Goal: Task Accomplishment & Management: Use online tool/utility

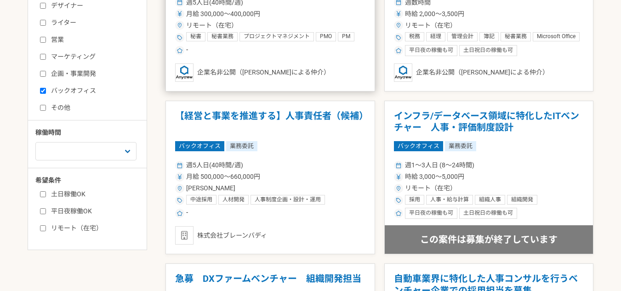
scroll to position [276, 0]
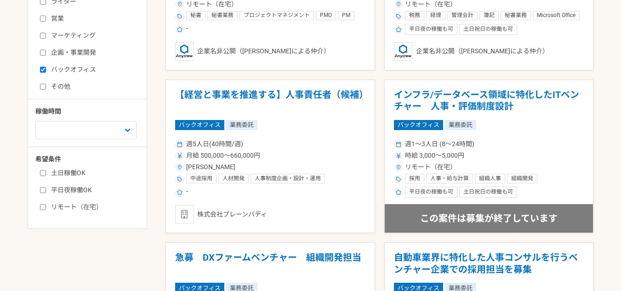
click at [46, 74] on label "バックオフィス" at bounding box center [93, 70] width 106 height 10
click at [46, 73] on input "バックオフィス" at bounding box center [43, 70] width 6 height 6
checkbox input "false"
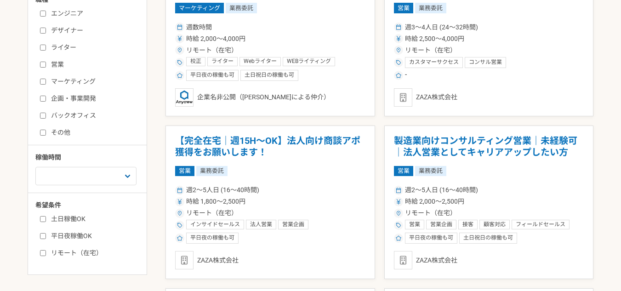
scroll to position [184, 0]
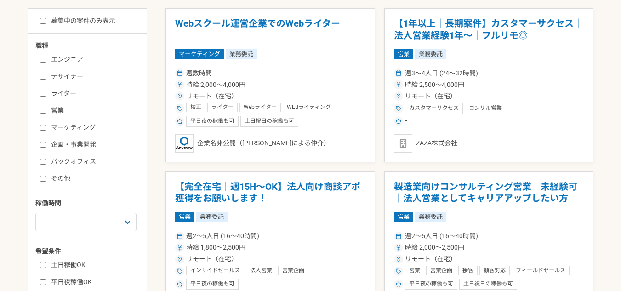
click at [68, 60] on label "エンジニア" at bounding box center [93, 60] width 106 height 10
click at [46, 60] on input "エンジニア" at bounding box center [43, 60] width 6 height 6
checkbox input "true"
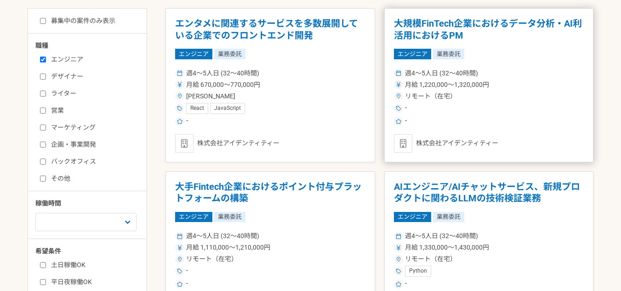
click at [460, 18] on h1 "大規模FinTech企業におけるデータ分析・AI利活用におけるPM" at bounding box center [489, 29] width 190 height 23
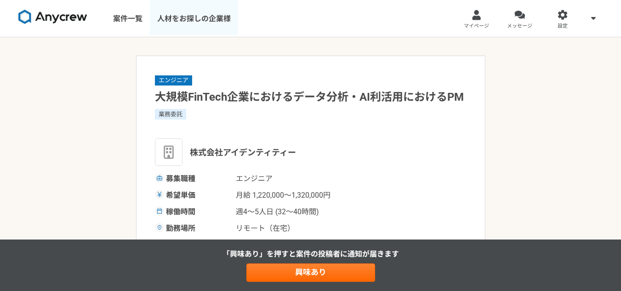
click at [177, 22] on link "人材をお探しの企業様" at bounding box center [194, 18] width 88 height 37
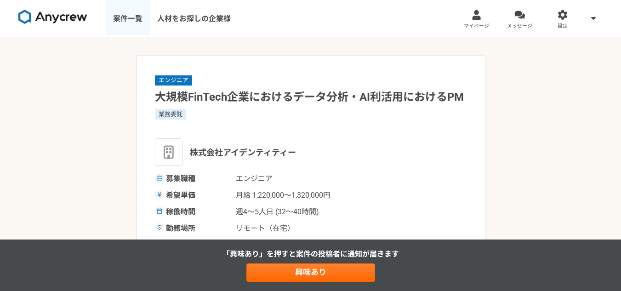
click at [119, 20] on link "案件一覧" at bounding box center [128, 18] width 44 height 37
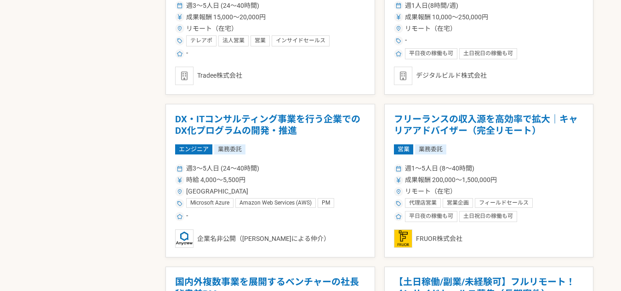
scroll to position [1149, 0]
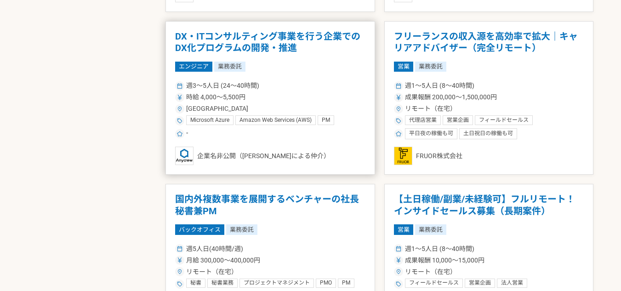
click at [295, 38] on h1 "DX・ITコンサルティング事業を行う企業でのDX化プログラムの開発・推進" at bounding box center [270, 42] width 190 height 23
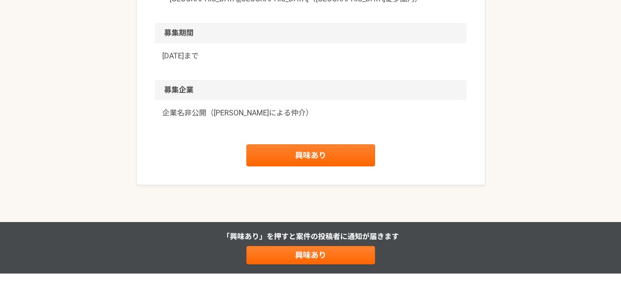
scroll to position [1070, 0]
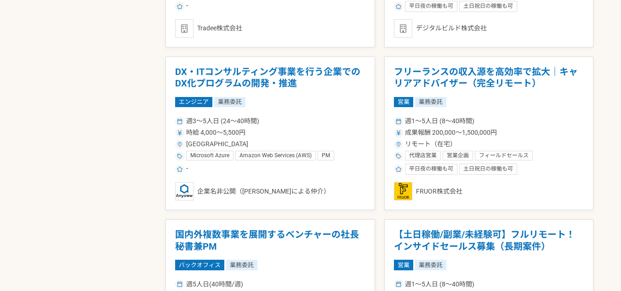
scroll to position [1195, 0]
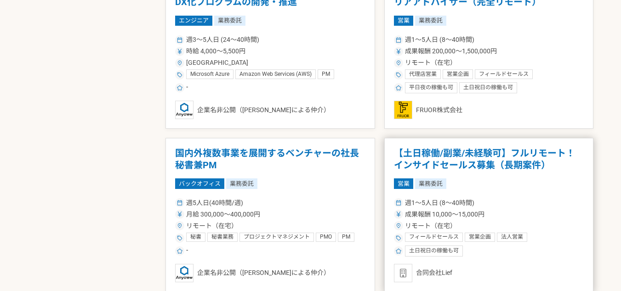
click at [468, 164] on h1 "【土日稼働/副業/未経験可】フルリモート！インサイドセールス募集（長期案件）" at bounding box center [489, 159] width 190 height 23
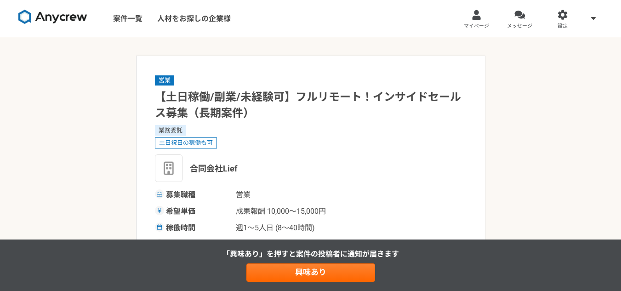
scroll to position [184, 0]
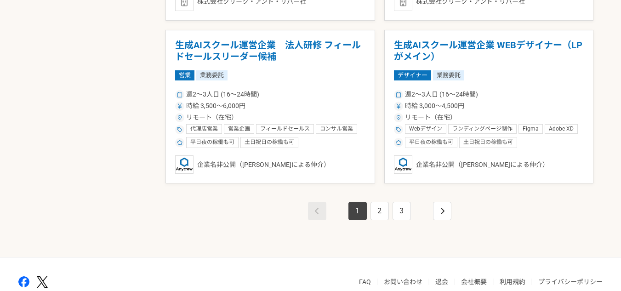
scroll to position [1675, 0]
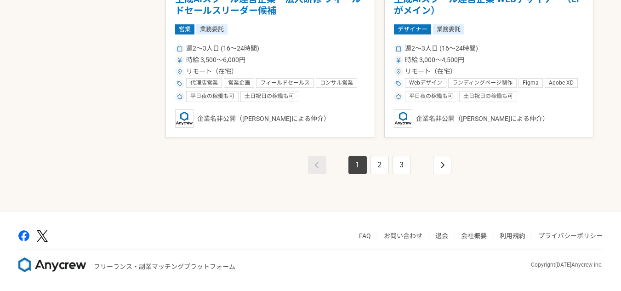
click at [480, 234] on link "会社概要" at bounding box center [474, 235] width 26 height 7
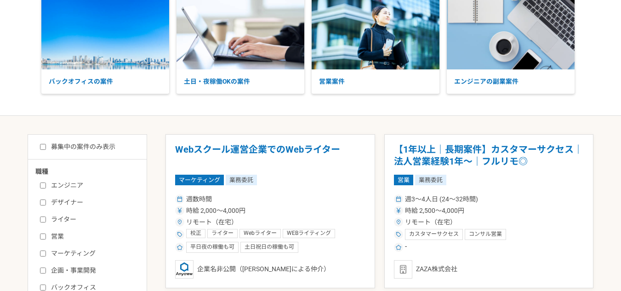
scroll to position [0, 0]
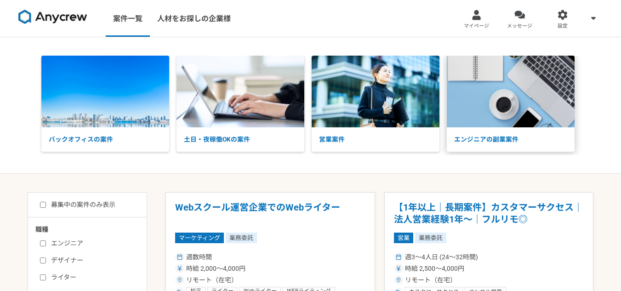
click at [490, 92] on img at bounding box center [511, 92] width 128 height 72
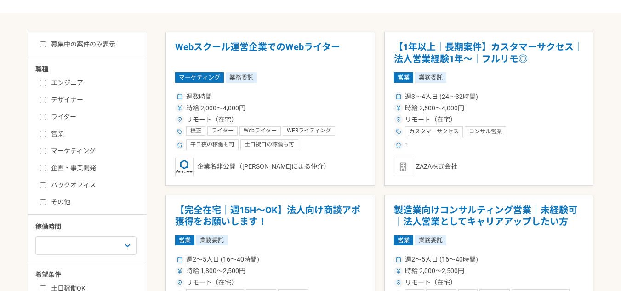
scroll to position [46, 0]
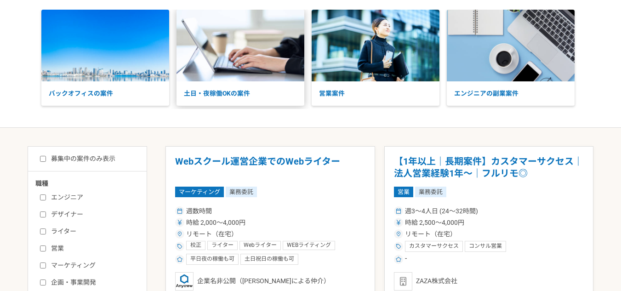
click at [244, 76] on img at bounding box center [241, 46] width 128 height 72
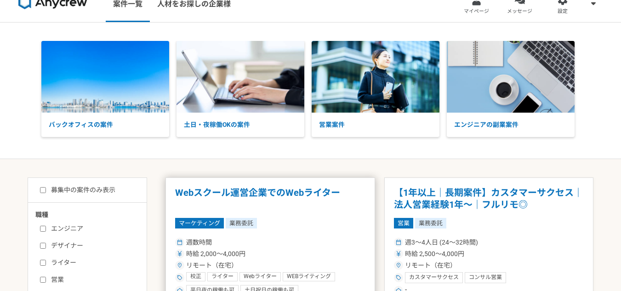
scroll to position [0, 0]
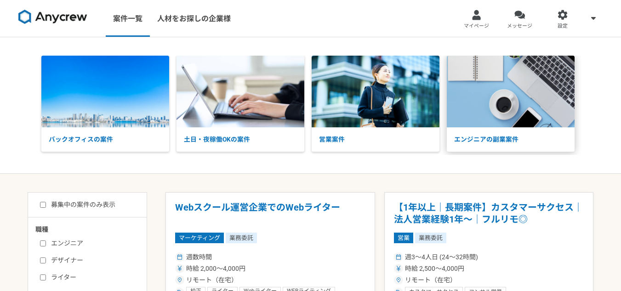
click at [509, 91] on img at bounding box center [511, 92] width 128 height 72
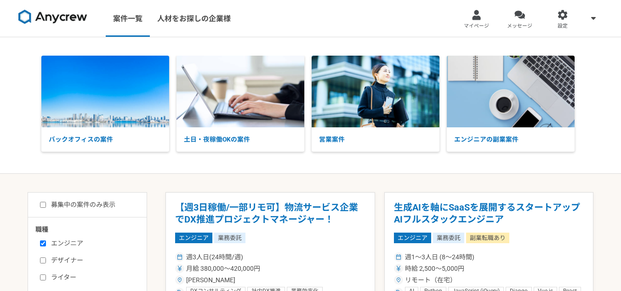
select select "3"
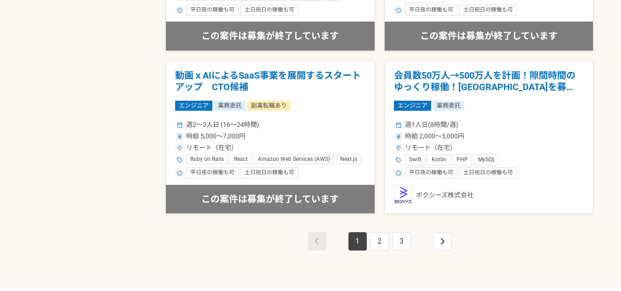
scroll to position [1583, 0]
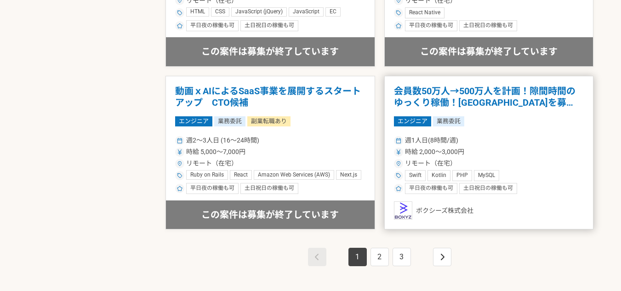
click at [504, 88] on h1 "会員数50万人→500万人を計画！隙間時間のゆっくり稼働！エンジニアを募集！" at bounding box center [489, 96] width 190 height 23
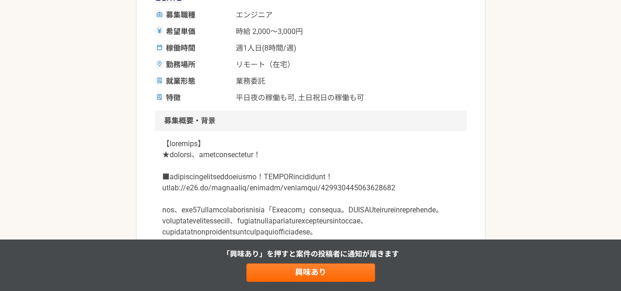
scroll to position [138, 0]
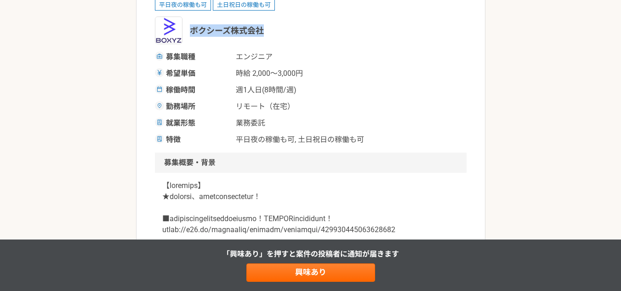
drag, startPoint x: 266, startPoint y: 32, endPoint x: 190, endPoint y: 30, distance: 75.4
click at [190, 30] on div "ボクシーズ株式会社" at bounding box center [311, 31] width 312 height 28
copy span "ボクシーズ株式会社"
click at [353, 106] on div "勤務場所 リモート（在宅）" at bounding box center [311, 106] width 312 height 11
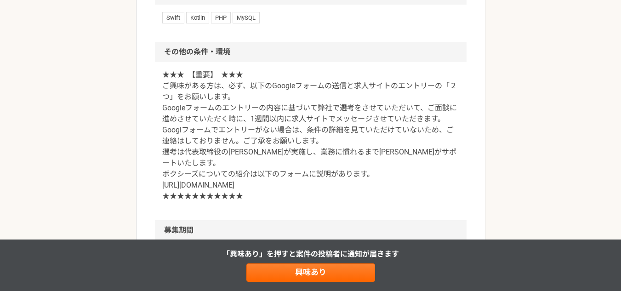
scroll to position [1149, 0]
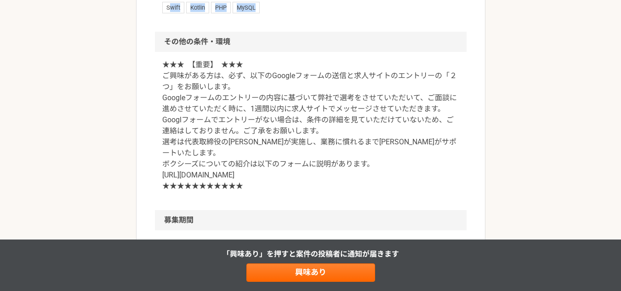
drag, startPoint x: 170, startPoint y: 116, endPoint x: 273, endPoint y: 114, distance: 102.5
click at [273, 13] on div "Swift Kotlin PHP MySQL" at bounding box center [310, 7] width 297 height 11
click at [300, 31] on div "Swift Kotlin PHP MySQL" at bounding box center [311, 12] width 312 height 37
drag, startPoint x: 300, startPoint y: 125, endPoint x: 213, endPoint y: 111, distance: 88.5
click at [213, 31] on div "Swift Kotlin PHP MySQL" at bounding box center [311, 12] width 312 height 37
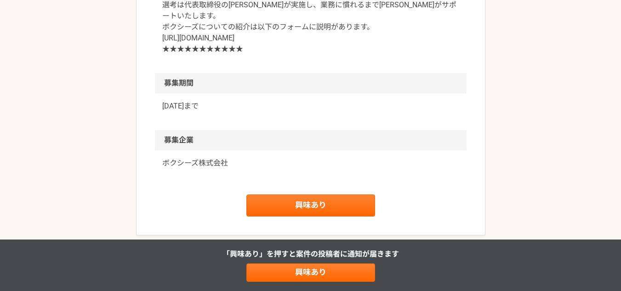
scroll to position [1287, 0]
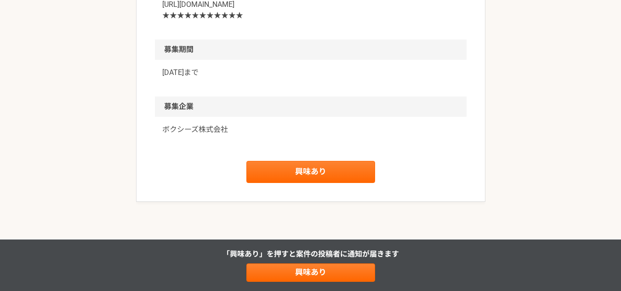
scroll to position [1333, 0]
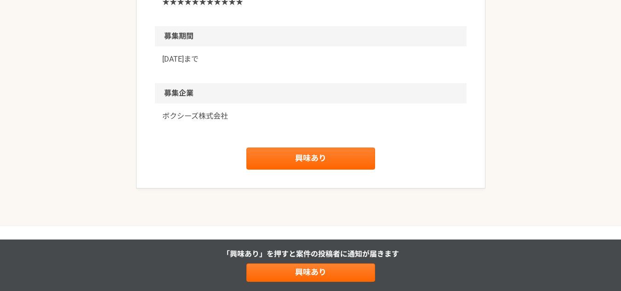
drag, startPoint x: 298, startPoint y: 102, endPoint x: 146, endPoint y: 100, distance: 151.7
copy p "https://forms.gle/kRFhMcZxWLBi9DgWA"
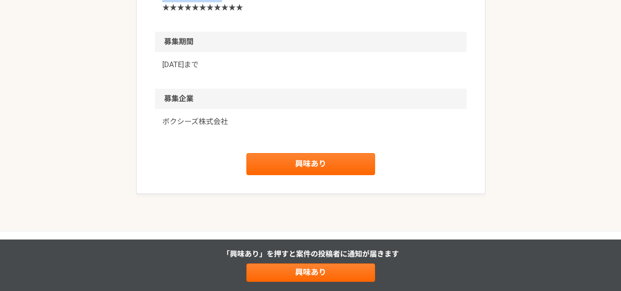
scroll to position [1412, 0]
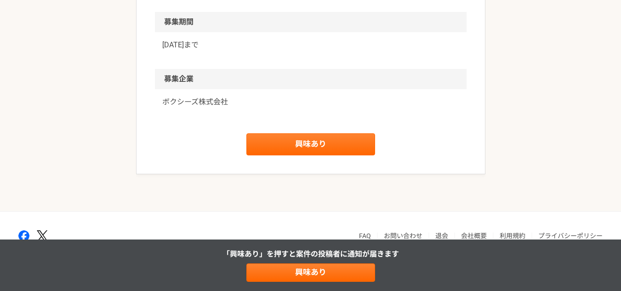
click at [183, 108] on p "ボクシーズ株式会社" at bounding box center [310, 102] width 297 height 11
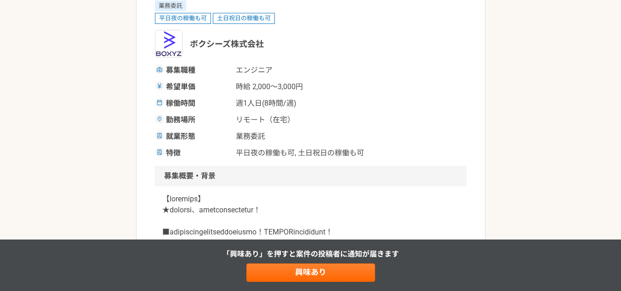
scroll to position [0, 0]
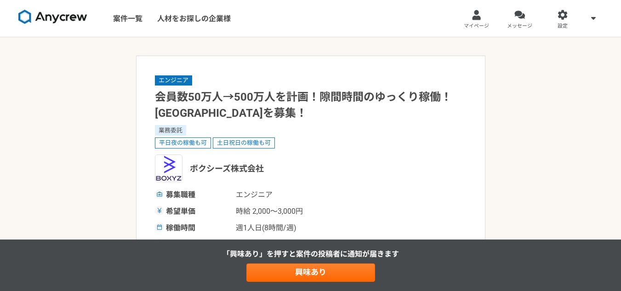
click at [354, 118] on h1 "会員数50万人→500万人を計画！隙間時間のゆっくり稼働！エンジニアを募集！" at bounding box center [311, 105] width 312 height 32
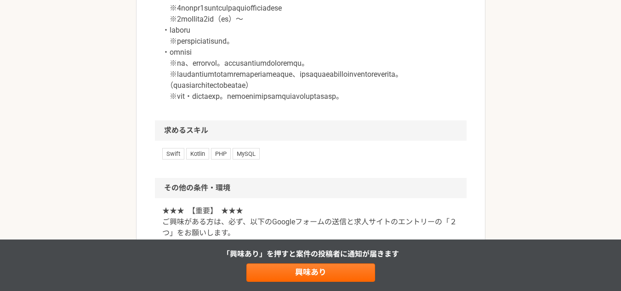
scroll to position [998, 0]
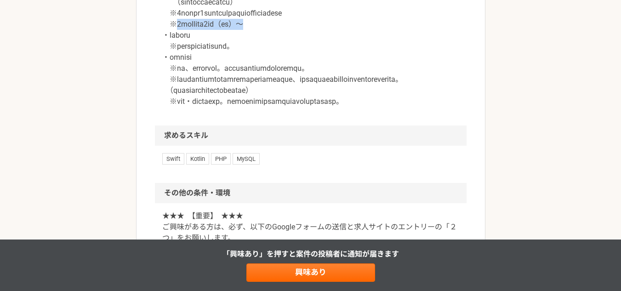
drag, startPoint x: 283, startPoint y: 109, endPoint x: 175, endPoint y: 110, distance: 108.0
drag, startPoint x: 233, startPoint y: 69, endPoint x: 263, endPoint y: 68, distance: 30.8
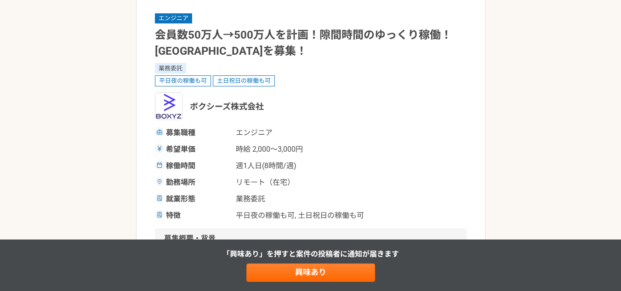
scroll to position [46, 0]
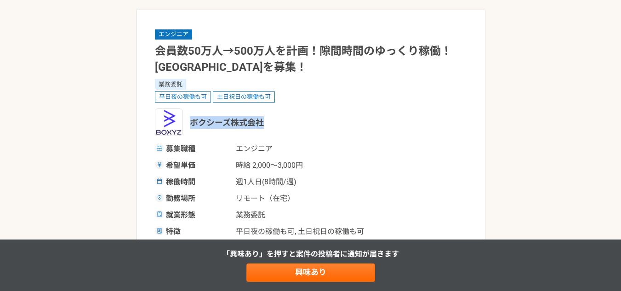
drag, startPoint x: 291, startPoint y: 121, endPoint x: 188, endPoint y: 120, distance: 103.4
click at [188, 120] on div "ボクシーズ株式会社" at bounding box center [311, 122] width 312 height 28
copy span "ボクシーズ株式会社"
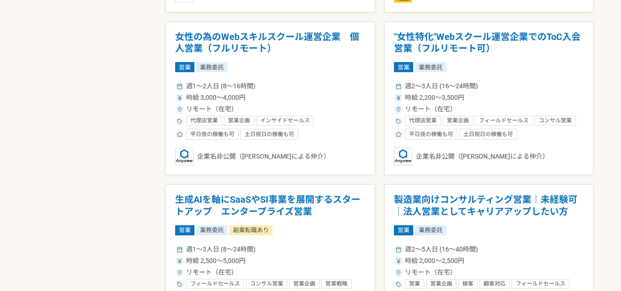
scroll to position [827, 0]
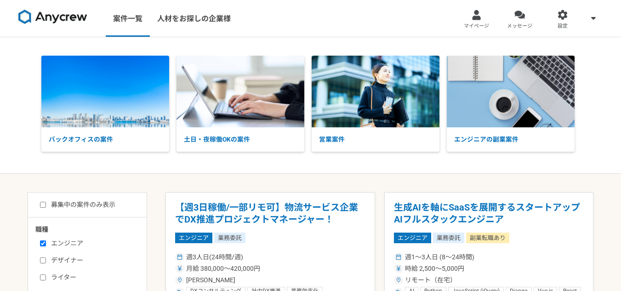
select select "3"
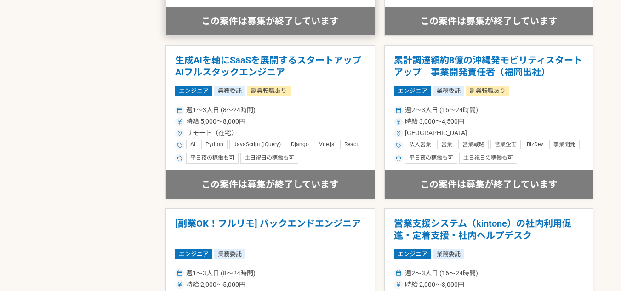
scroll to position [827, 0]
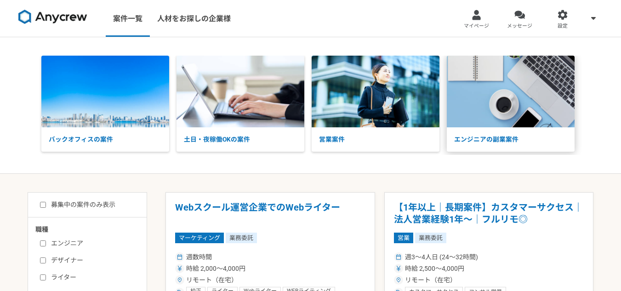
click at [504, 95] on img at bounding box center [511, 92] width 128 height 72
click at [480, 20] on link "マイページ" at bounding box center [476, 18] width 43 height 37
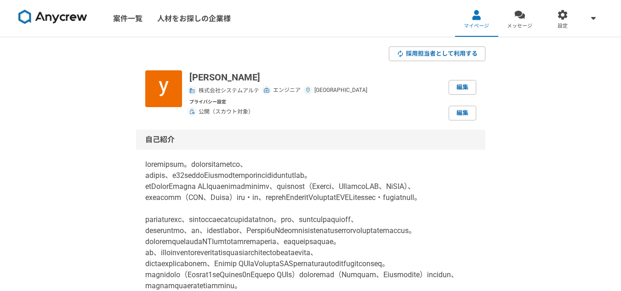
click at [63, 21] on img at bounding box center [52, 17] width 69 height 15
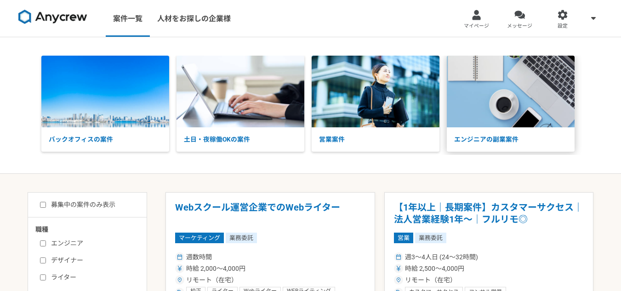
click at [498, 94] on img at bounding box center [511, 92] width 128 height 72
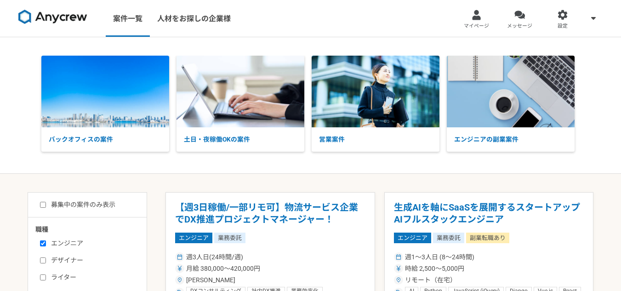
select select "3"
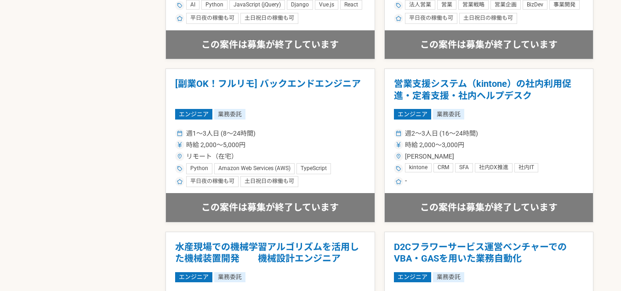
scroll to position [919, 0]
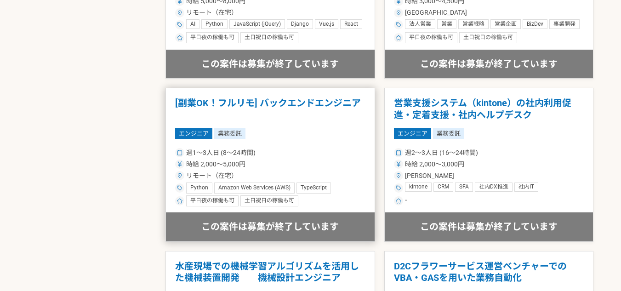
click at [314, 100] on h1 "[副業OK！フルリモ] バックエンドエンジニア" at bounding box center [270, 108] width 190 height 23
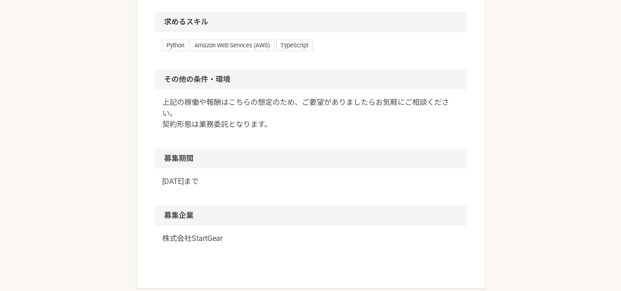
scroll to position [689, 0]
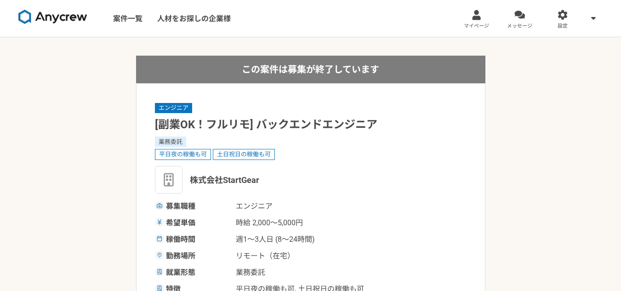
select select "3"
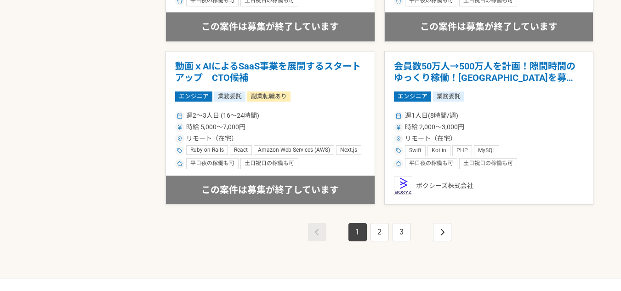
scroll to position [1609, 0]
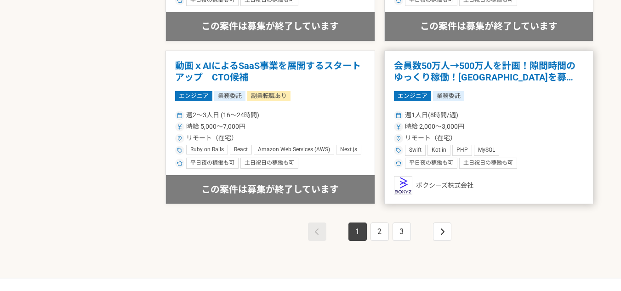
click at [493, 69] on h1 "会員数50万人→500万人を計画！隙間時間のゆっくり稼働！[GEOGRAPHIC_DATA]を募集！" at bounding box center [489, 71] width 190 height 23
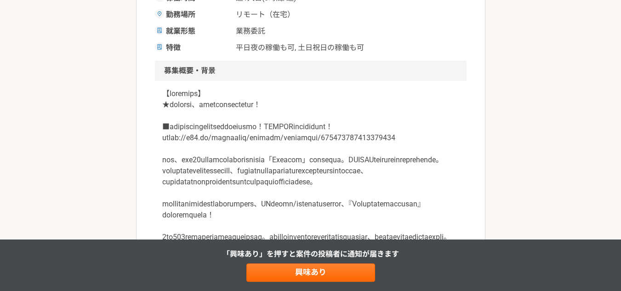
scroll to position [414, 0]
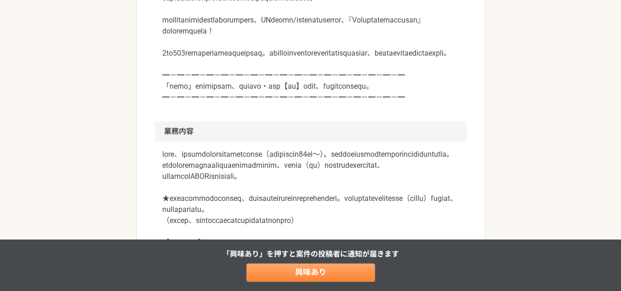
click at [313, 273] on link "興味あり" at bounding box center [310, 272] width 129 height 18
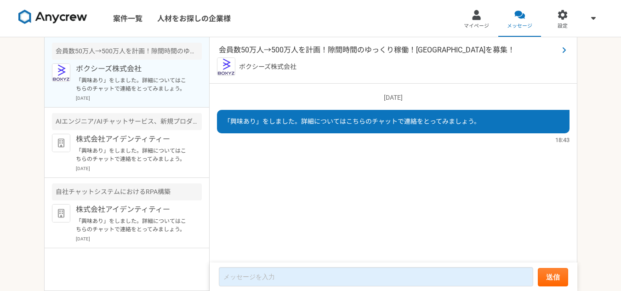
click at [345, 49] on span "会員数50万人→500万人を計画！隙間時間のゆっくり稼働！[GEOGRAPHIC_DATA]を募集！" at bounding box center [389, 50] width 340 height 11
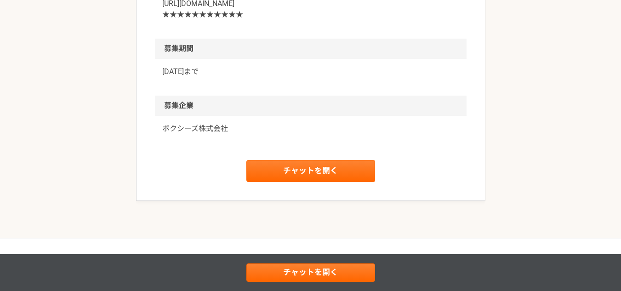
scroll to position [1320, 0]
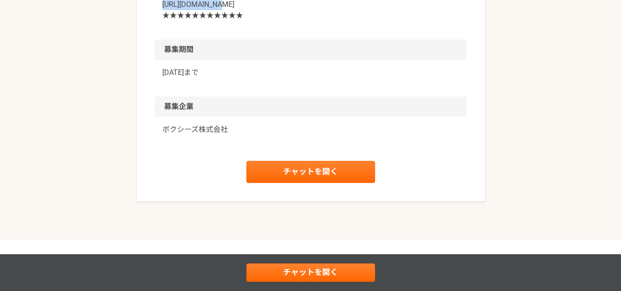
drag, startPoint x: 309, startPoint y: 113, endPoint x: 163, endPoint y: 113, distance: 146.2
copy p "https://forms.gle/kRFhMcZxWLBi9DgWA"
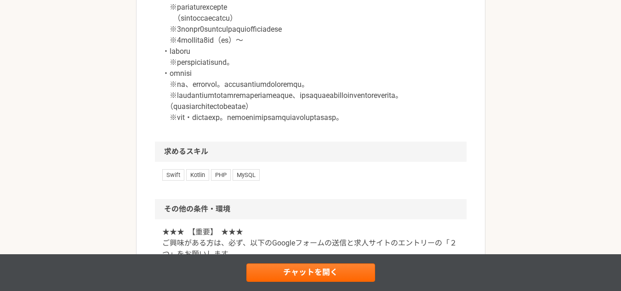
scroll to position [998, 0]
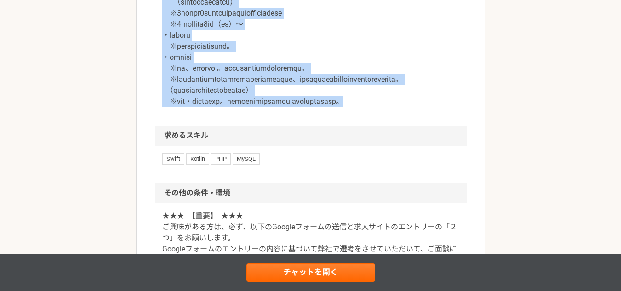
drag, startPoint x: 165, startPoint y: 58, endPoint x: 230, endPoint y: 213, distance: 168.2
copy p "・月2万円～ ※稼働時間の目安：月10時間～ ※日中のコミュニケーションが必須 （日中にお仕事ができる方を歓迎） ※１時間あたり１チケットとして報酬を管理して…"
